Goal: Information Seeking & Learning: Learn about a topic

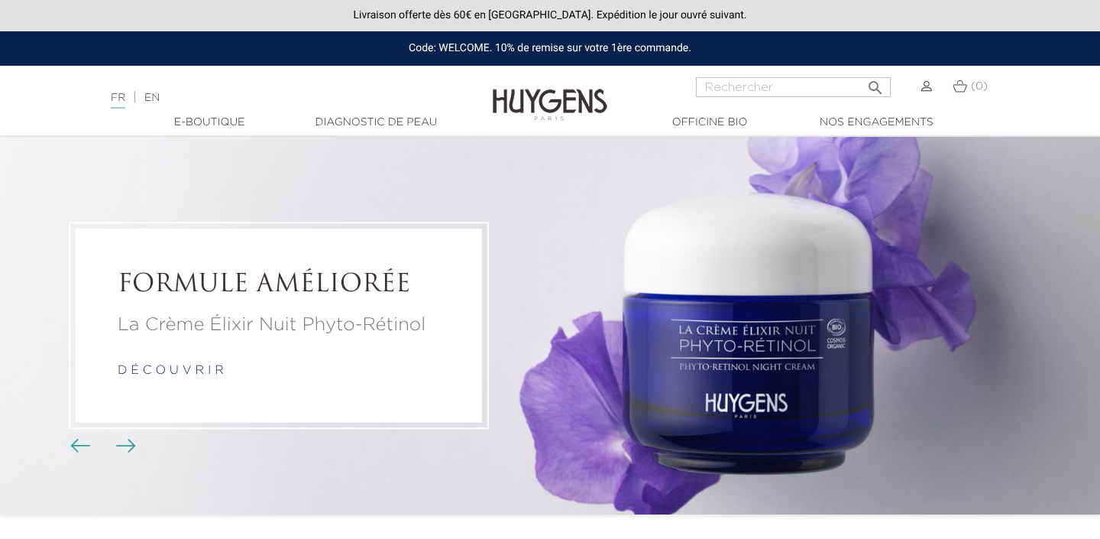
click at [362, 118] on link "Diagnostic de peau" at bounding box center [376, 123] width 153 height 16
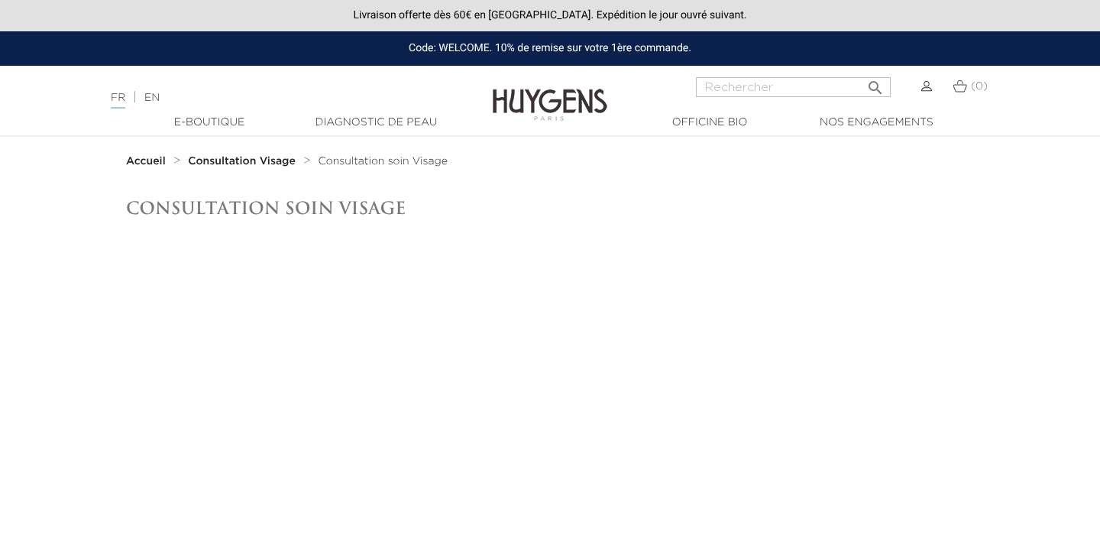
click at [160, 101] on link "EN" at bounding box center [151, 97] width 15 height 11
click at [743, 86] on input "Search" at bounding box center [793, 87] width 195 height 20
type input "autobronser"
click at [862, 73] on button " Search" at bounding box center [876, 83] width 28 height 21
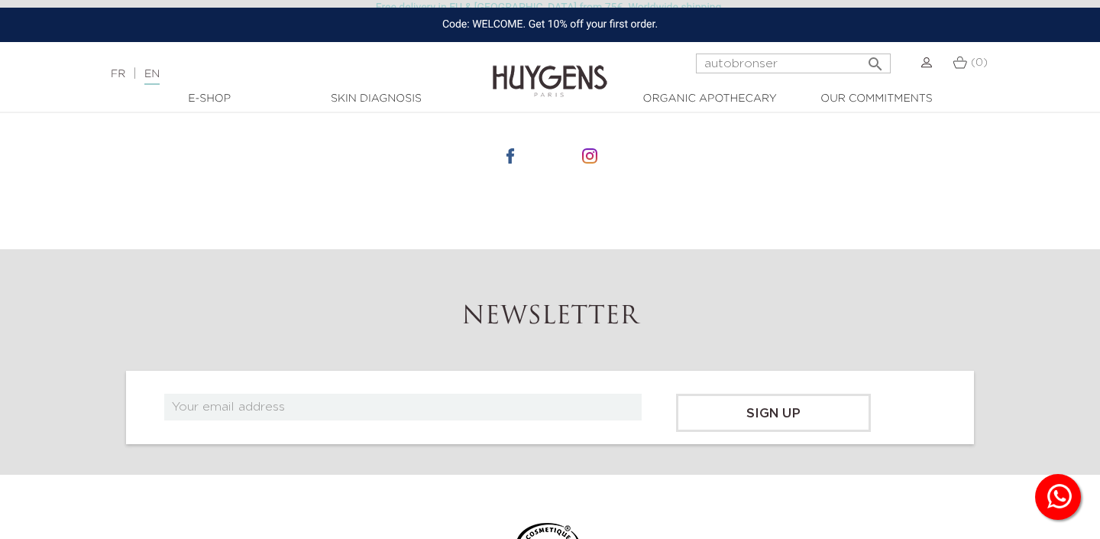
scroll to position [708, 0]
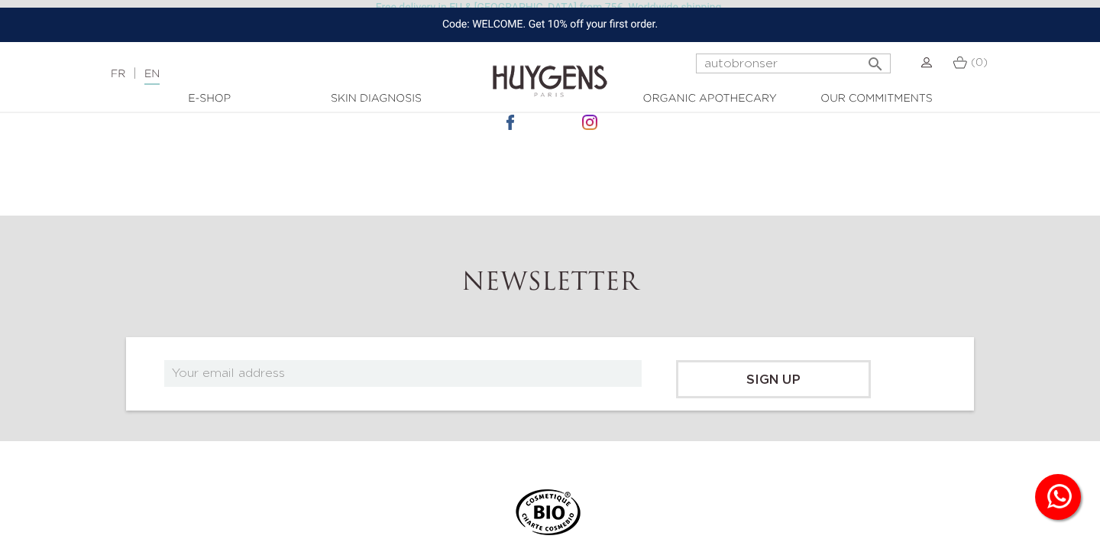
click at [398, 91] on link "Skin Diagnosis" at bounding box center [376, 99] width 153 height 16
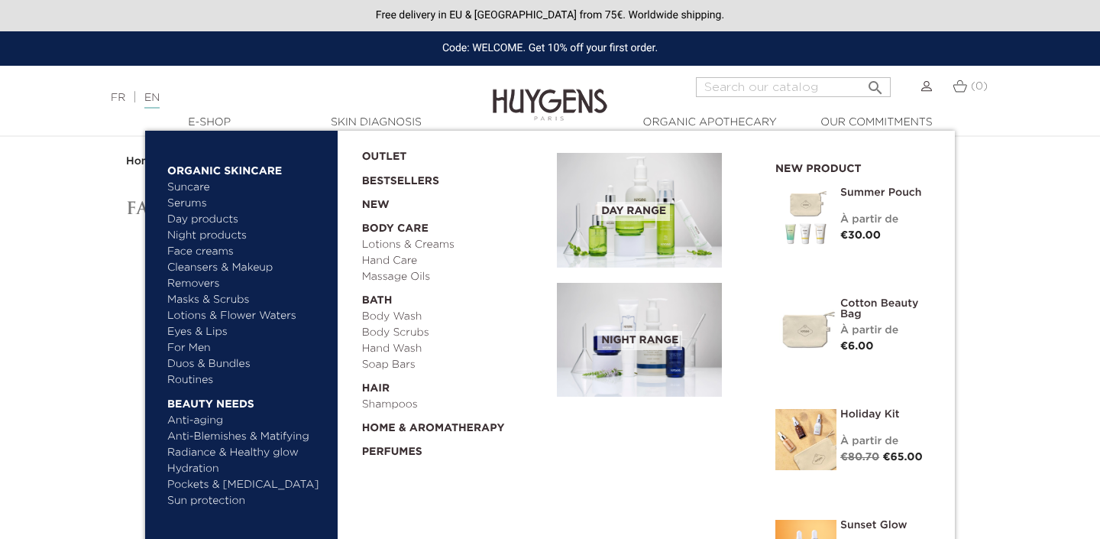
click at [219, 127] on link "  E-Shop" at bounding box center [209, 123] width 153 height 16
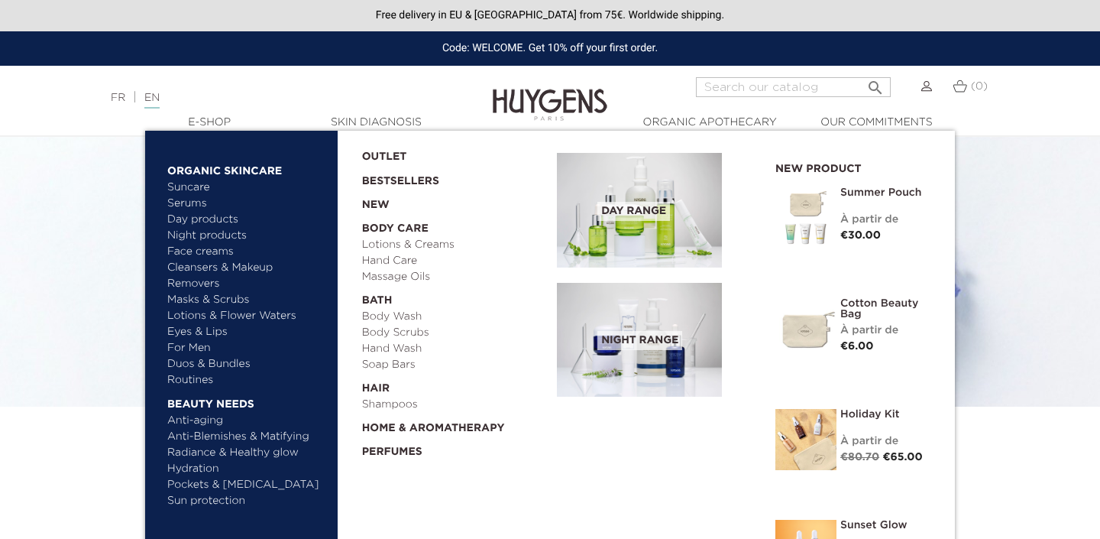
click at [391, 187] on link "Bestsellers" at bounding box center [447, 177] width 171 height 24
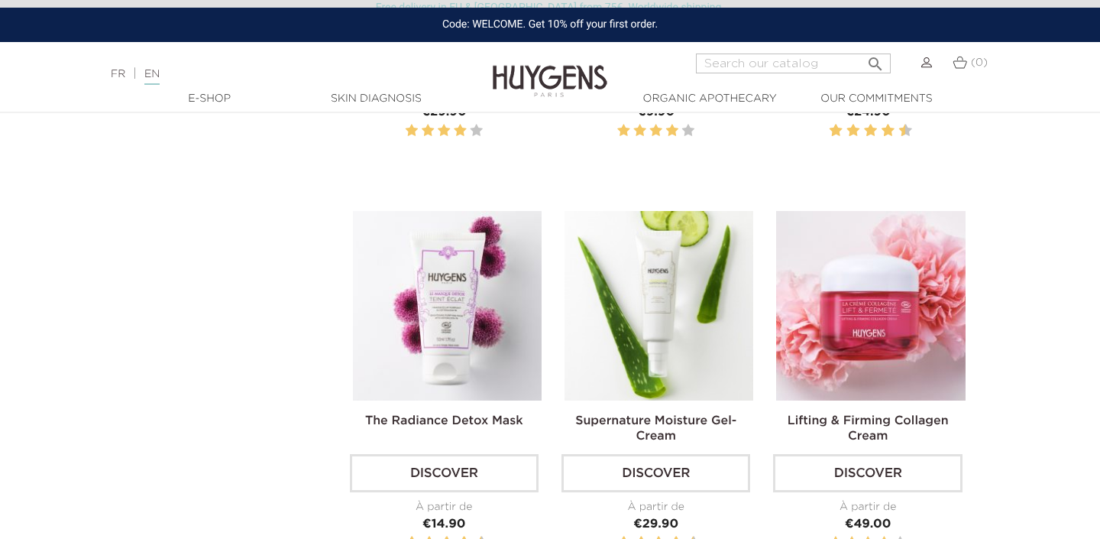
scroll to position [1948, 0]
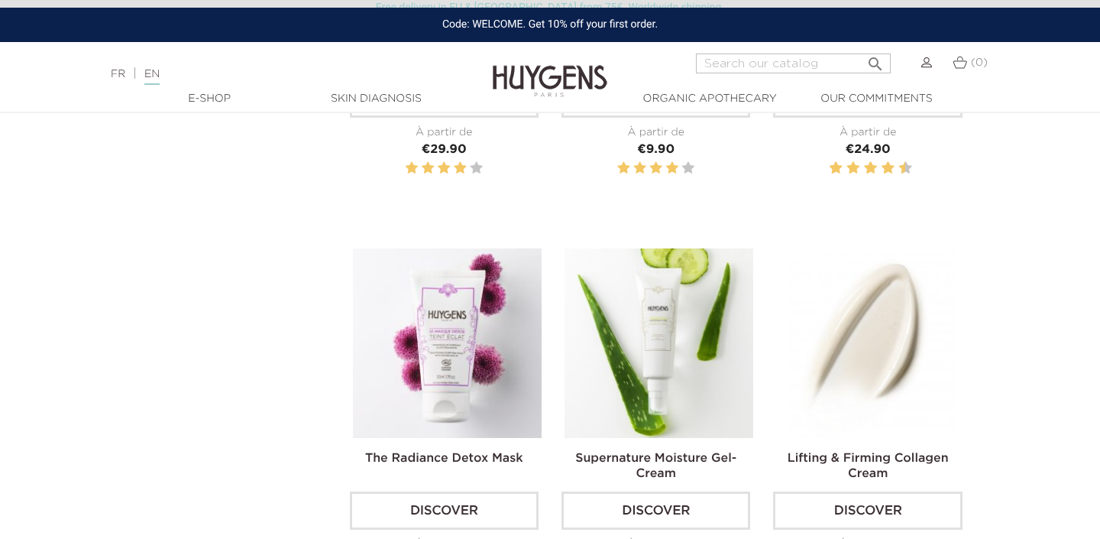
click at [902, 333] on img at bounding box center [870, 342] width 189 height 189
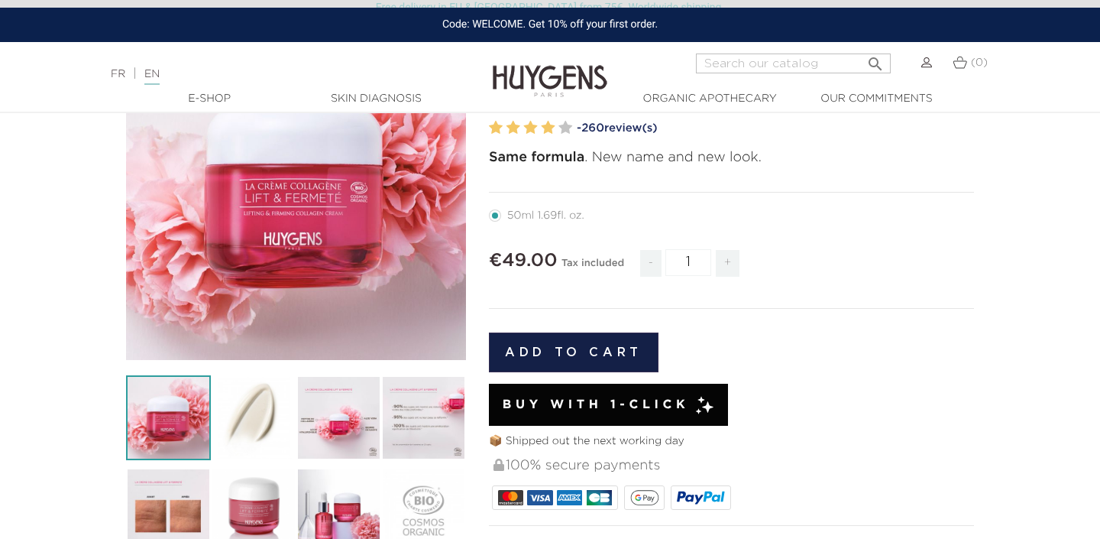
scroll to position [180, 0]
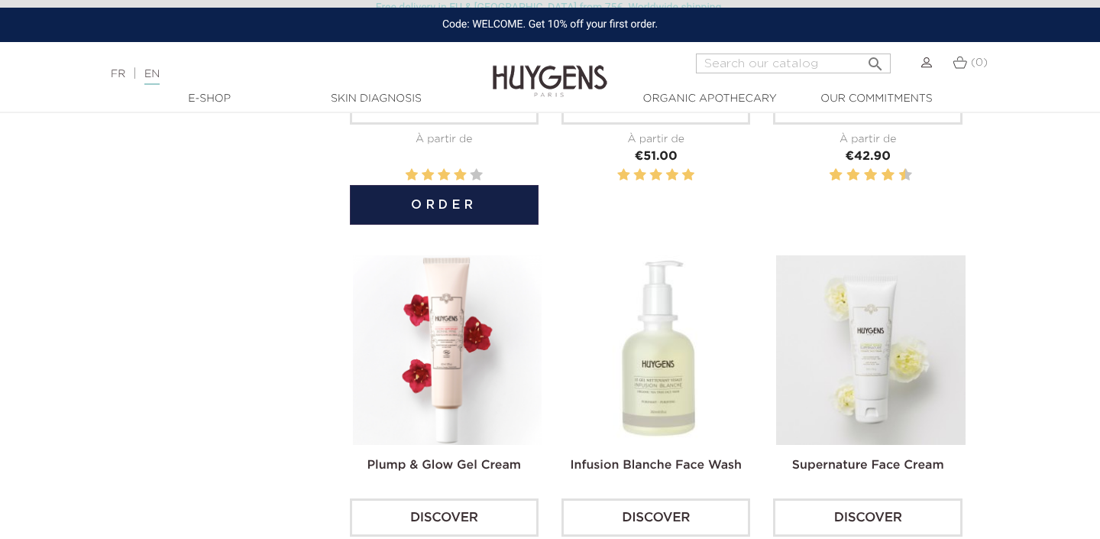
scroll to position [1173, 0]
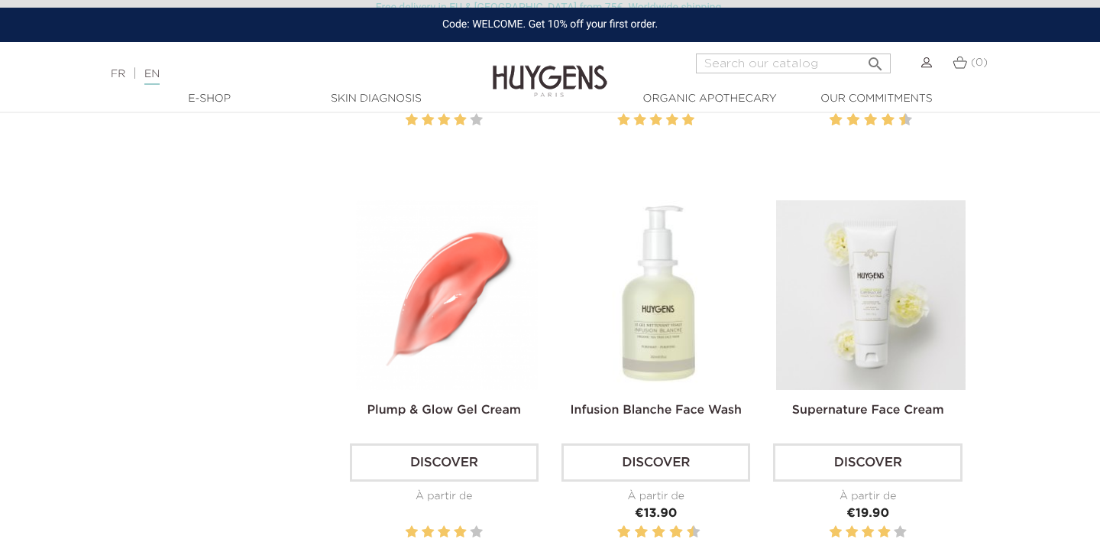
click at [452, 287] on img at bounding box center [447, 294] width 189 height 189
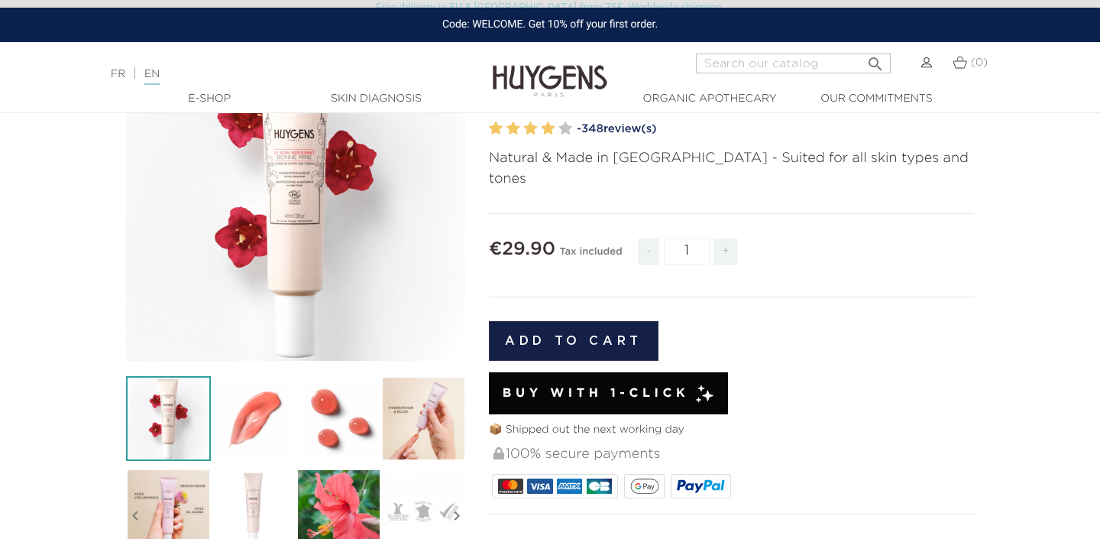
scroll to position [178, 0]
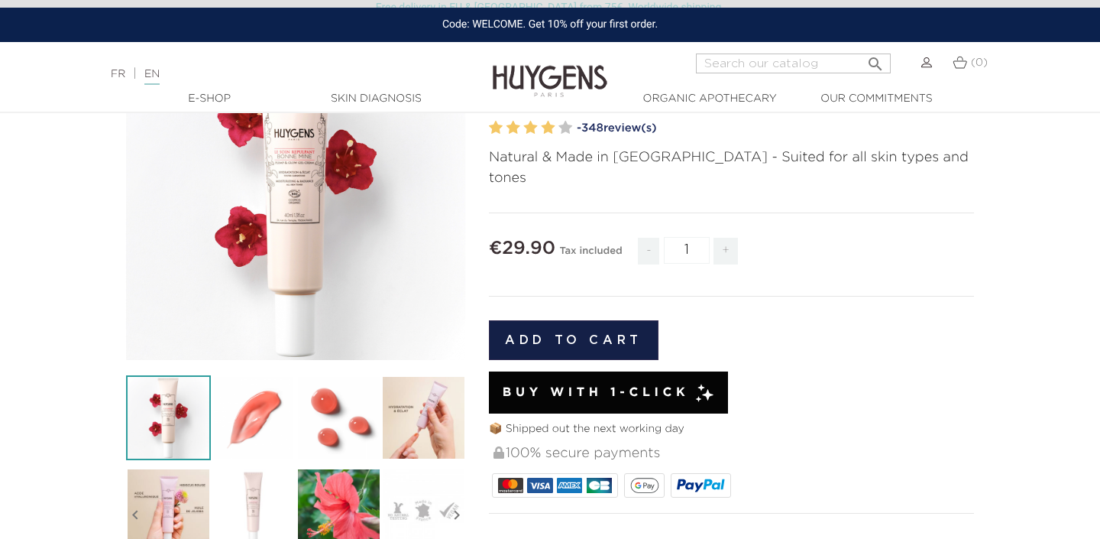
click at [408, 425] on img at bounding box center [423, 417] width 85 height 85
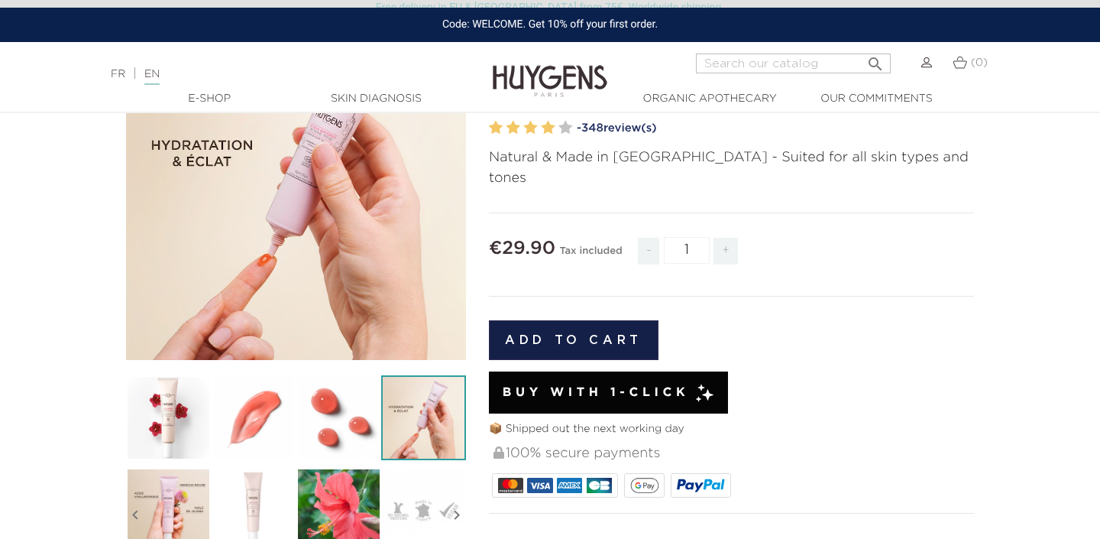
click at [306, 166] on icon "" at bounding box center [296, 190] width 76 height 76
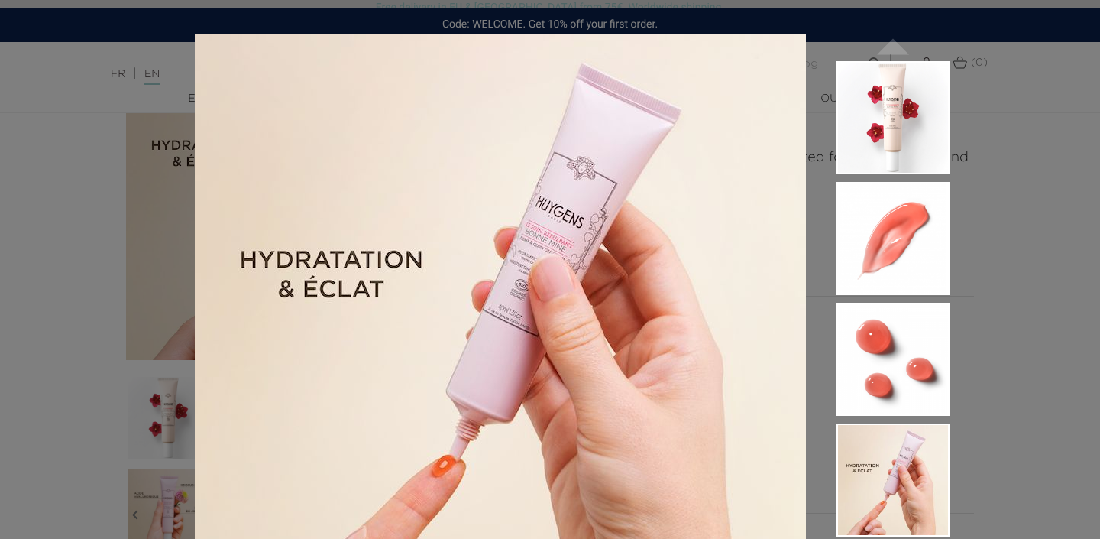
click at [967, 349] on div "Natural & Made in [GEOGRAPHIC_DATA] - Suited for all skin types and tones  " at bounding box center [550, 269] width 1100 height 539
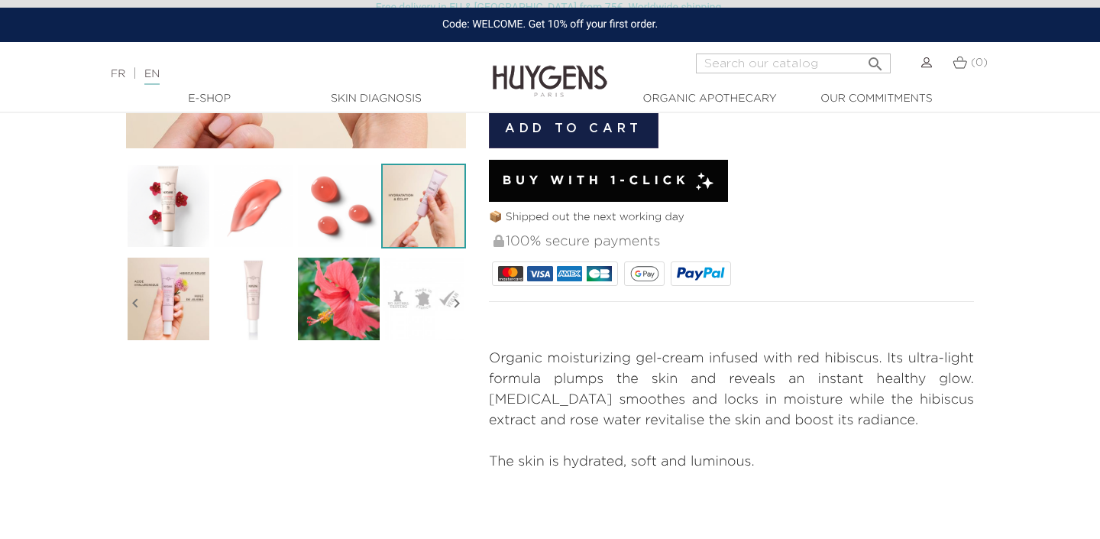
scroll to position [393, 0]
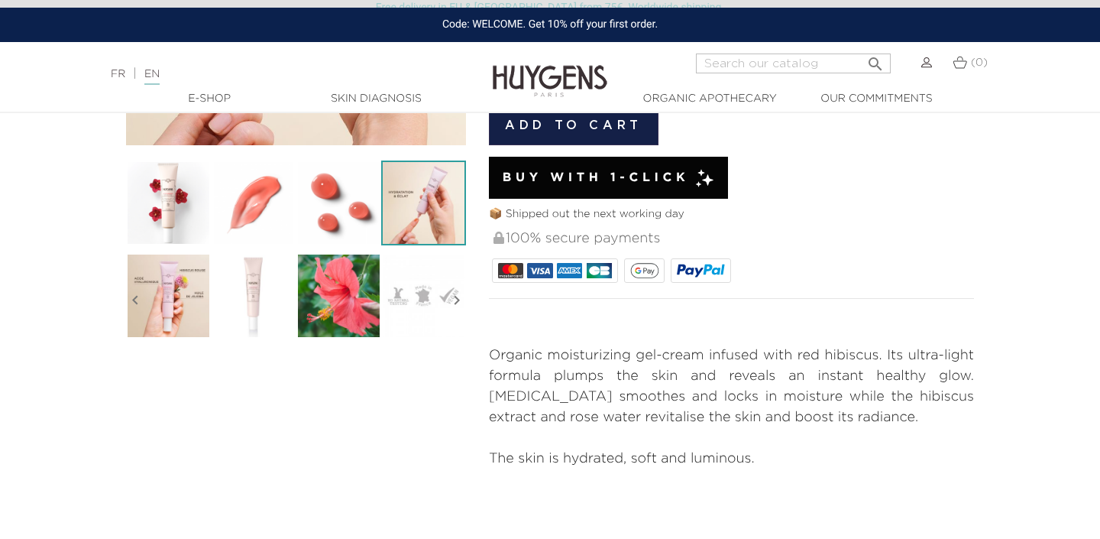
click at [166, 286] on img at bounding box center [168, 295] width 85 height 85
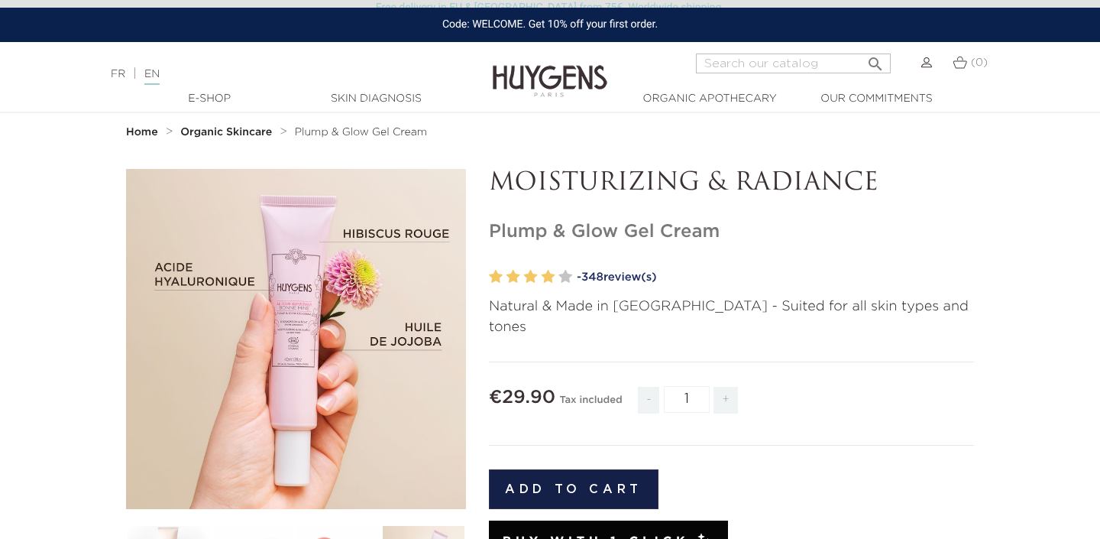
scroll to position [28, 0]
